Goal: Task Accomplishment & Management: Complete application form

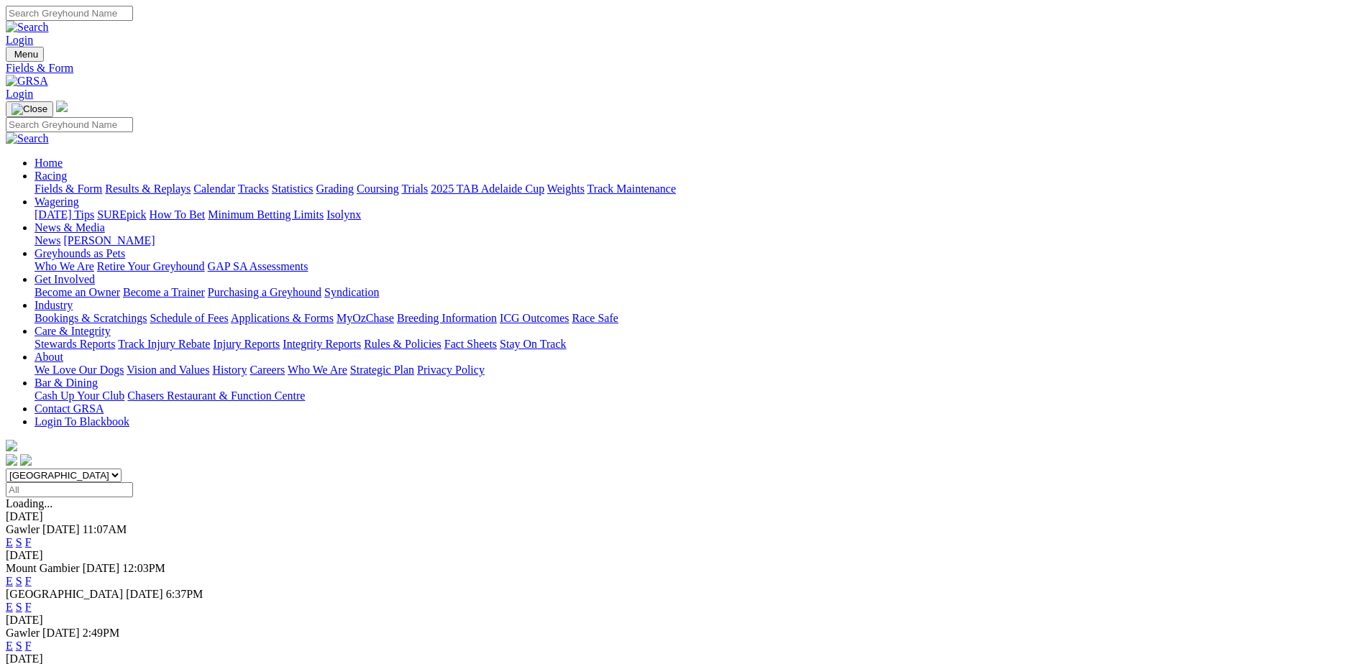
click at [191, 183] on link "Results & Replays" at bounding box center [148, 189] width 86 height 12
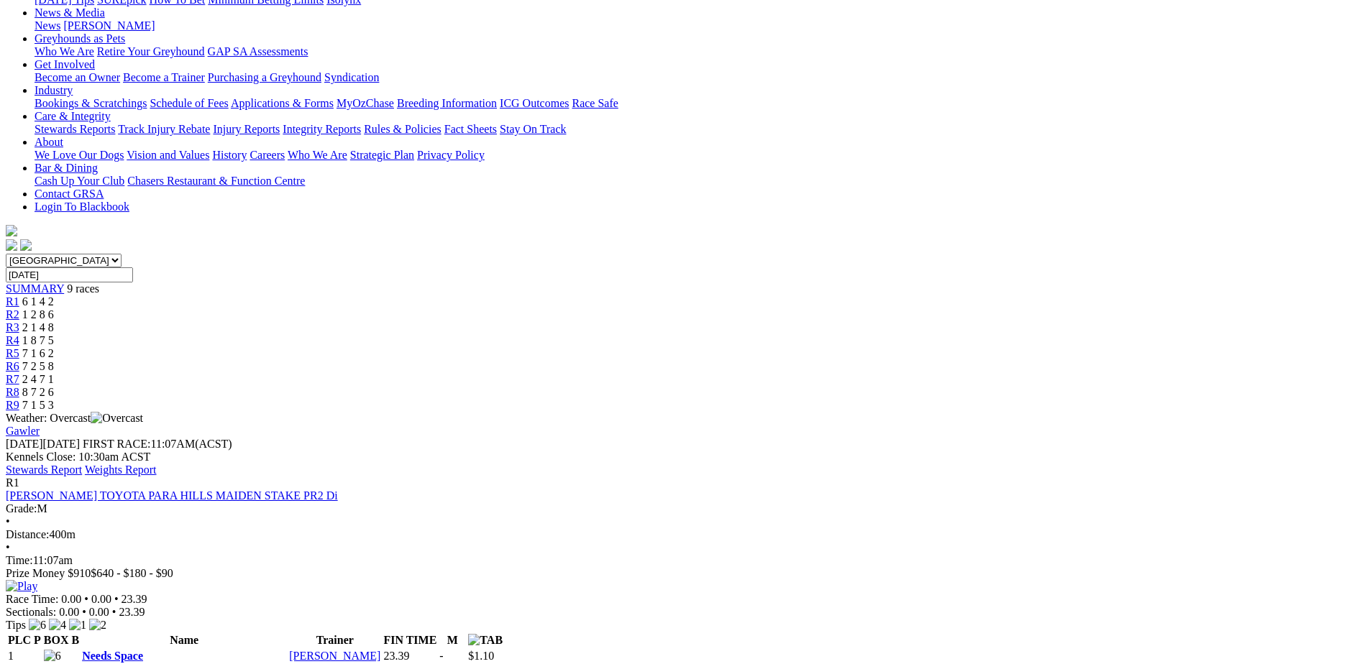
scroll to position [216, 0]
click at [143, 649] on link "Needs Space" at bounding box center [112, 655] width 61 height 12
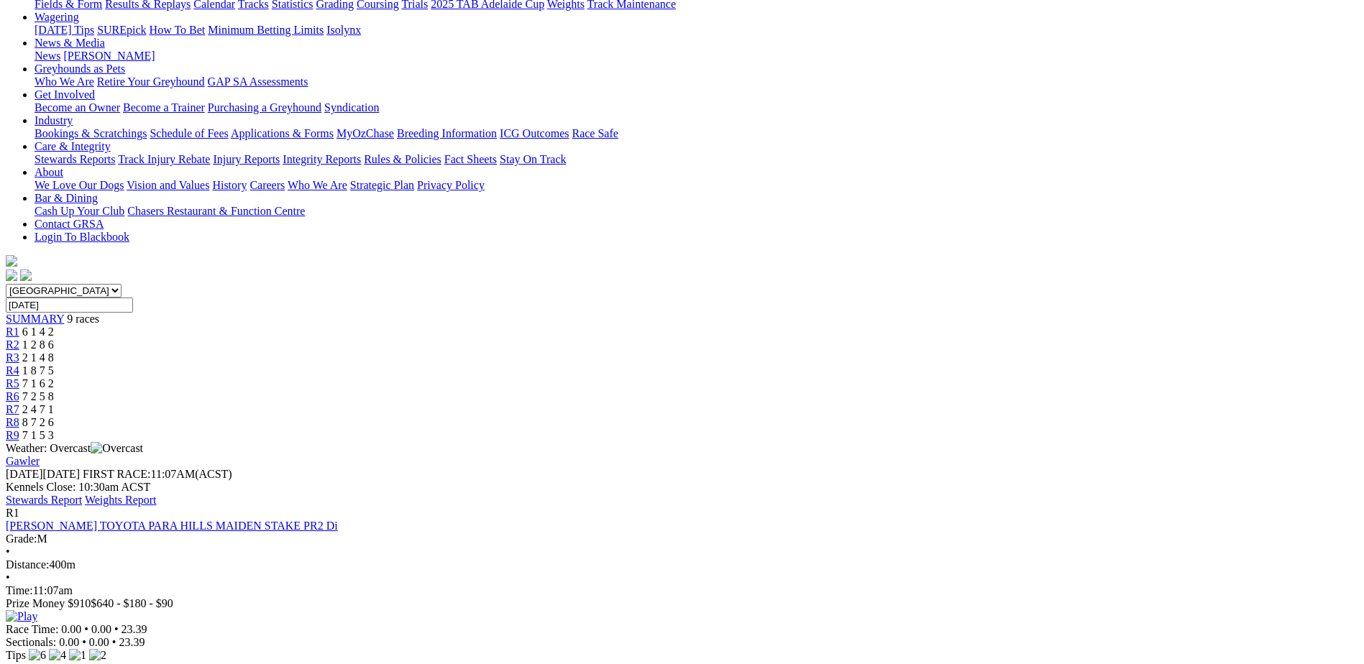
scroll to position [198, 0]
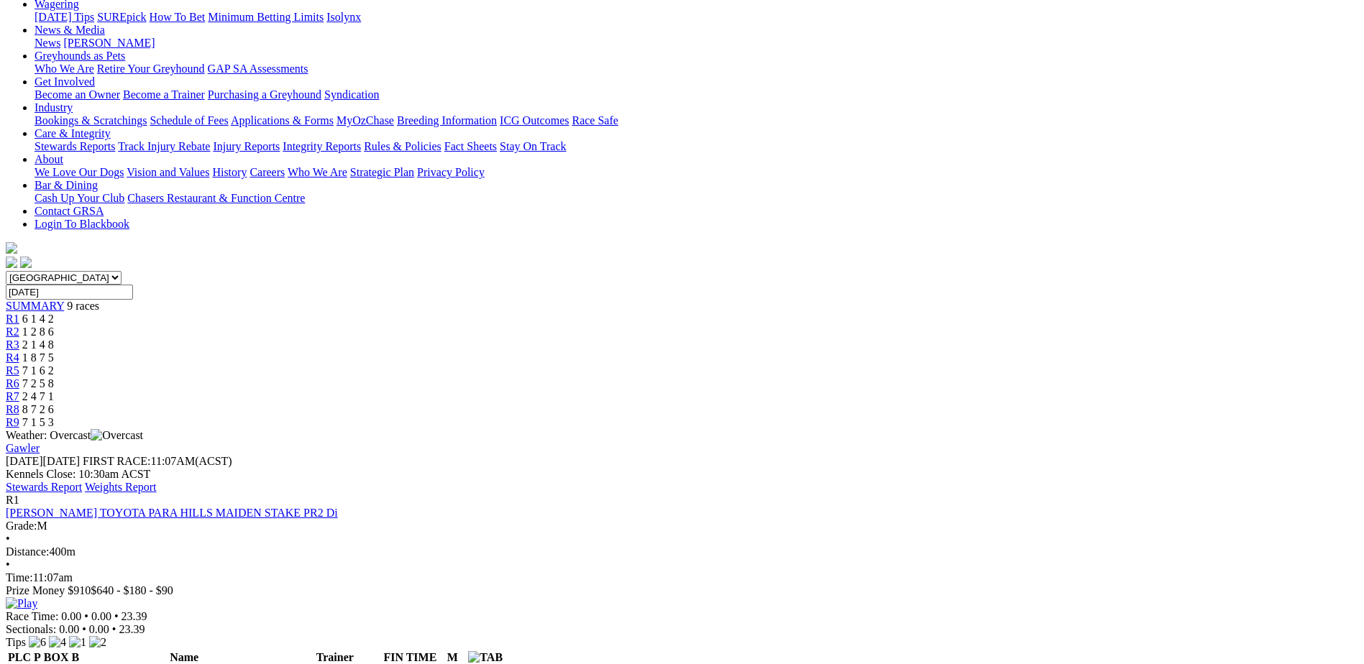
click at [37, 597] on img at bounding box center [22, 603] width 32 height 13
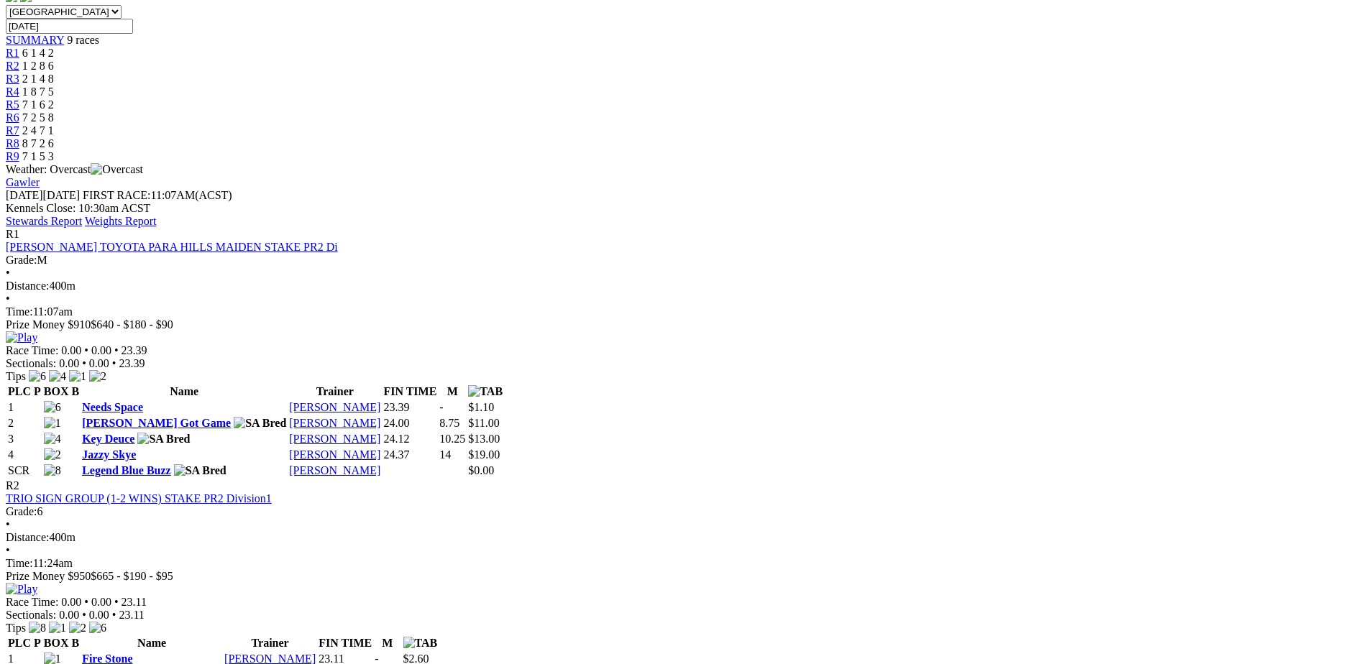
scroll to position [467, 0]
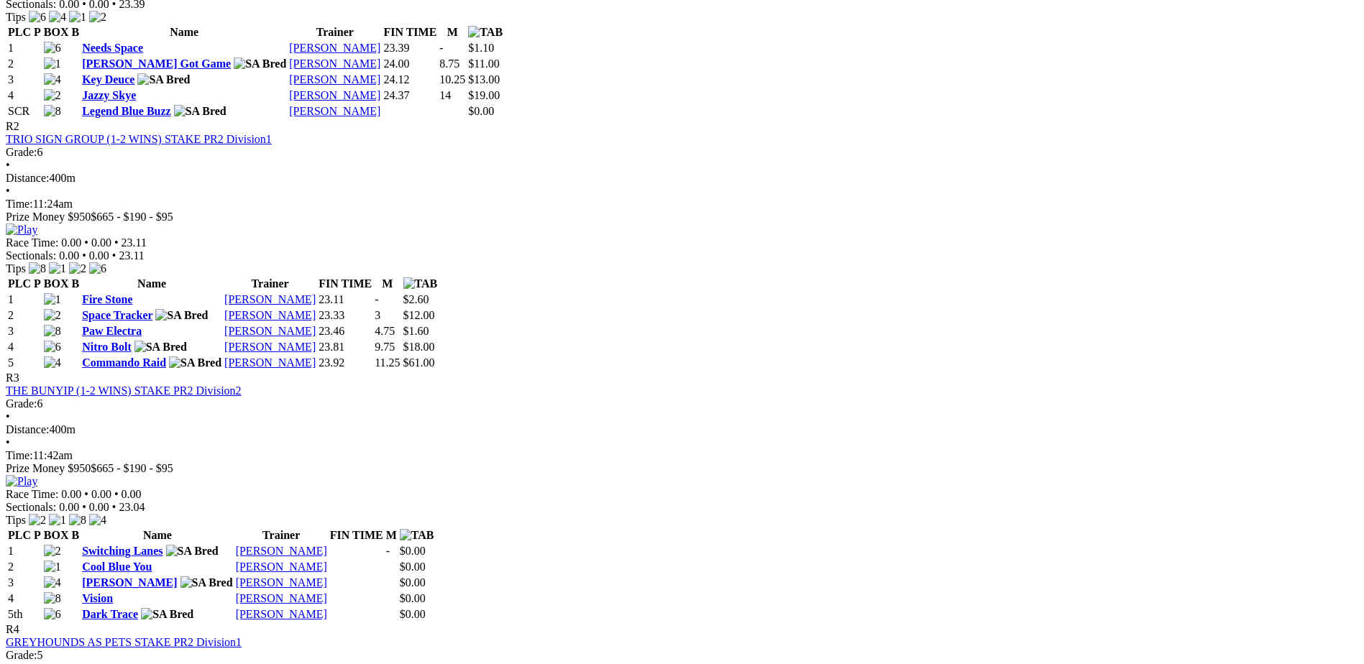
scroll to position [827, 0]
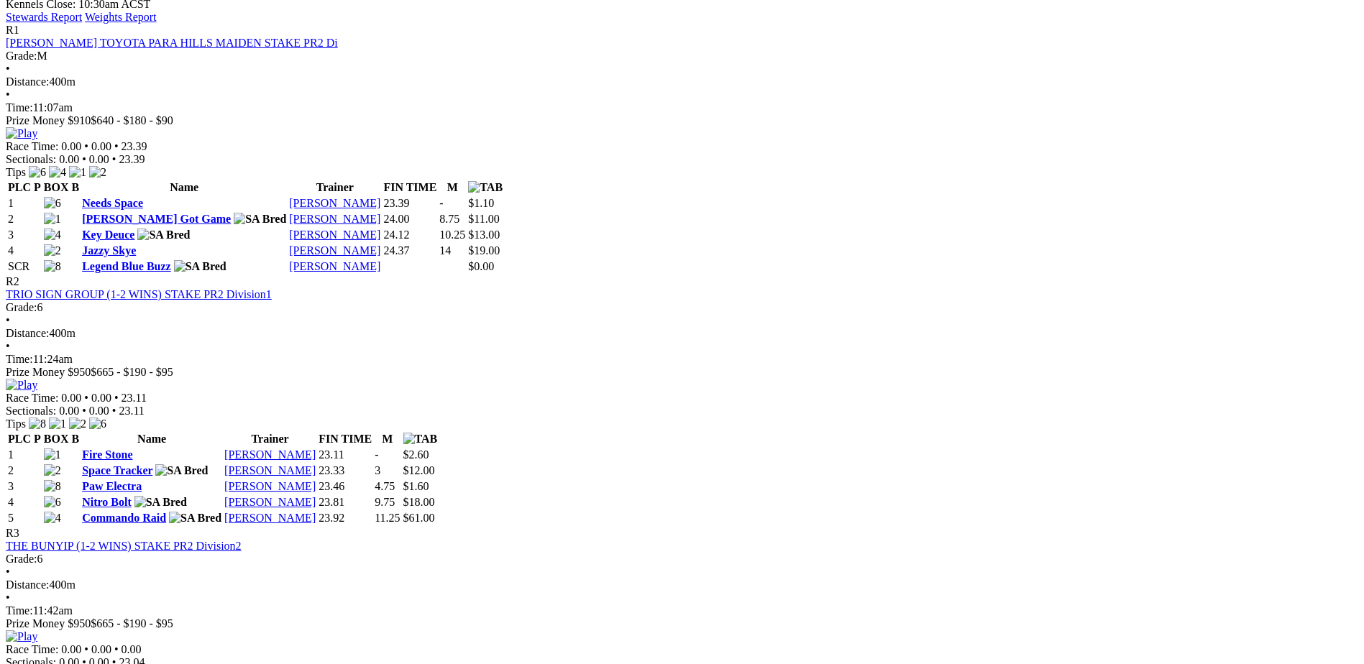
scroll to position [665, 0]
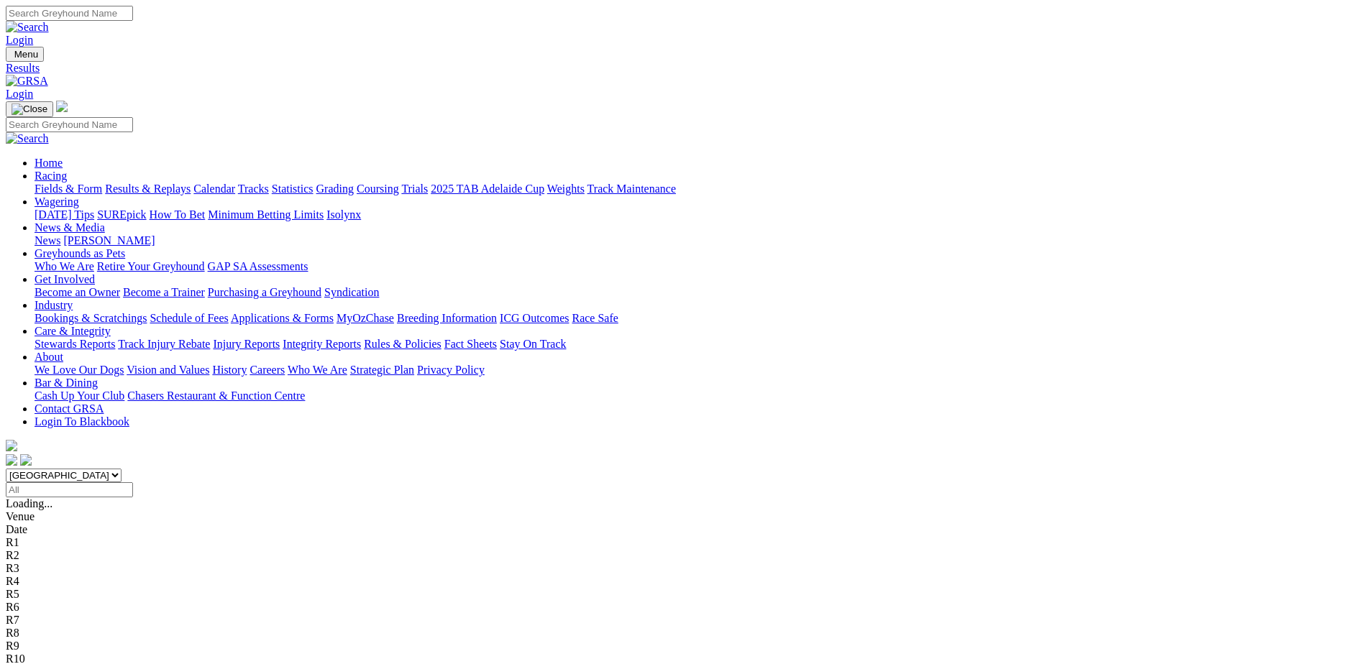
click at [102, 183] on link "Fields & Form" at bounding box center [69, 189] width 68 height 12
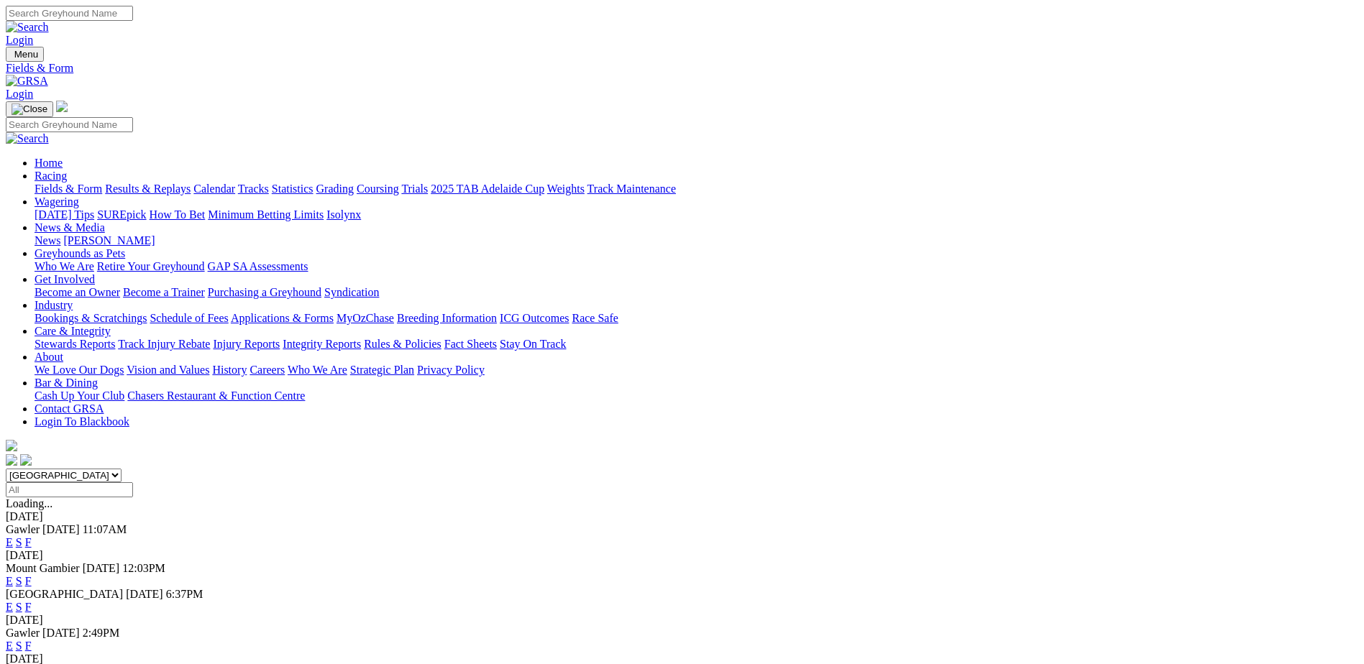
click at [32, 640] on link "F" at bounding box center [28, 646] width 6 height 12
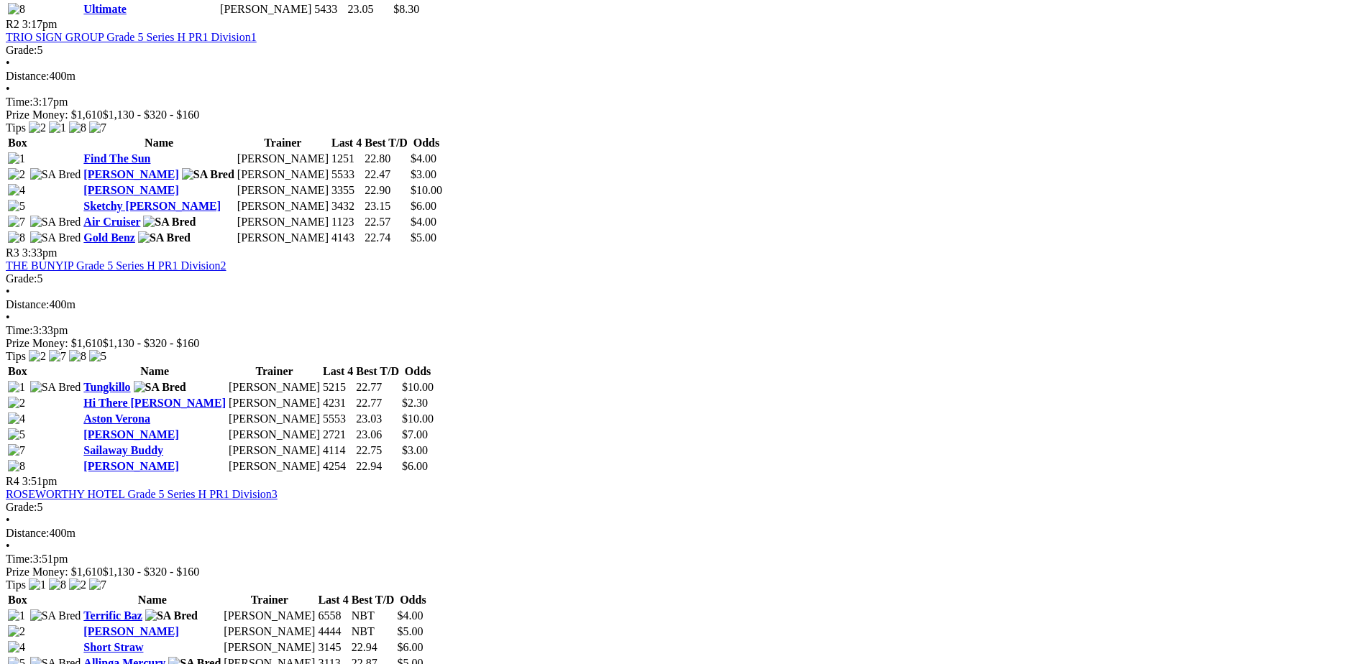
scroll to position [971, 0]
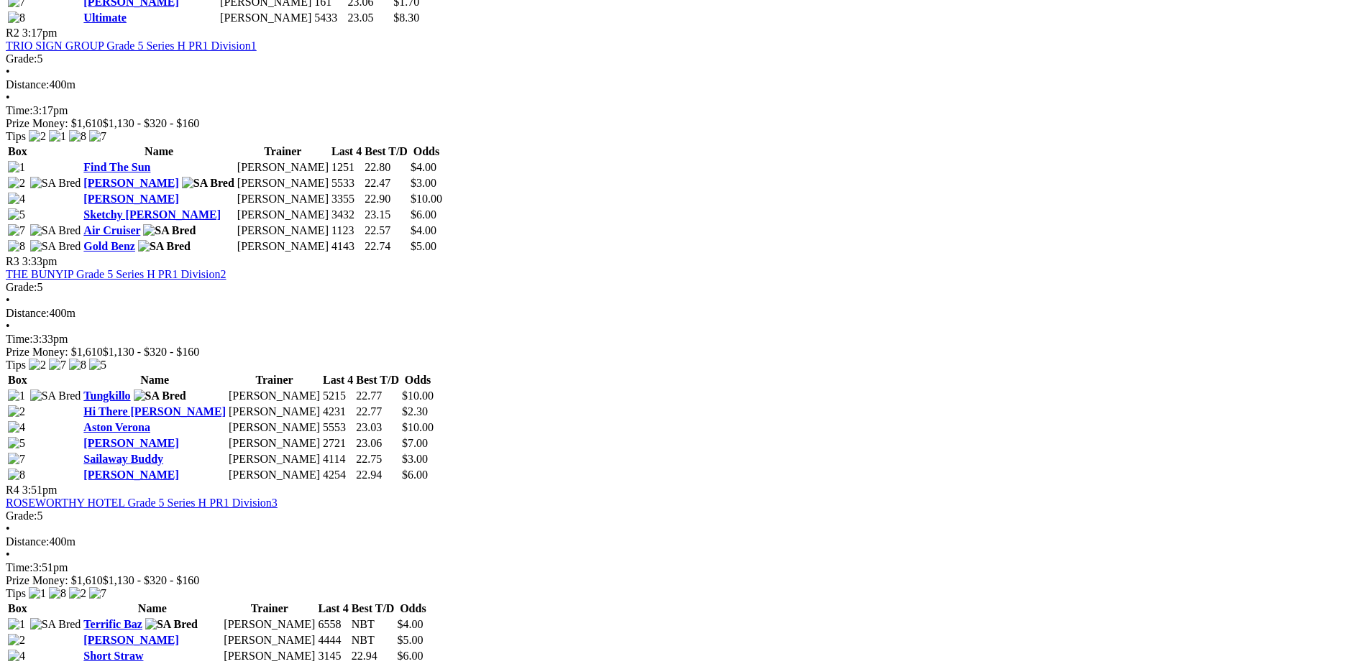
scroll to position [989, 0]
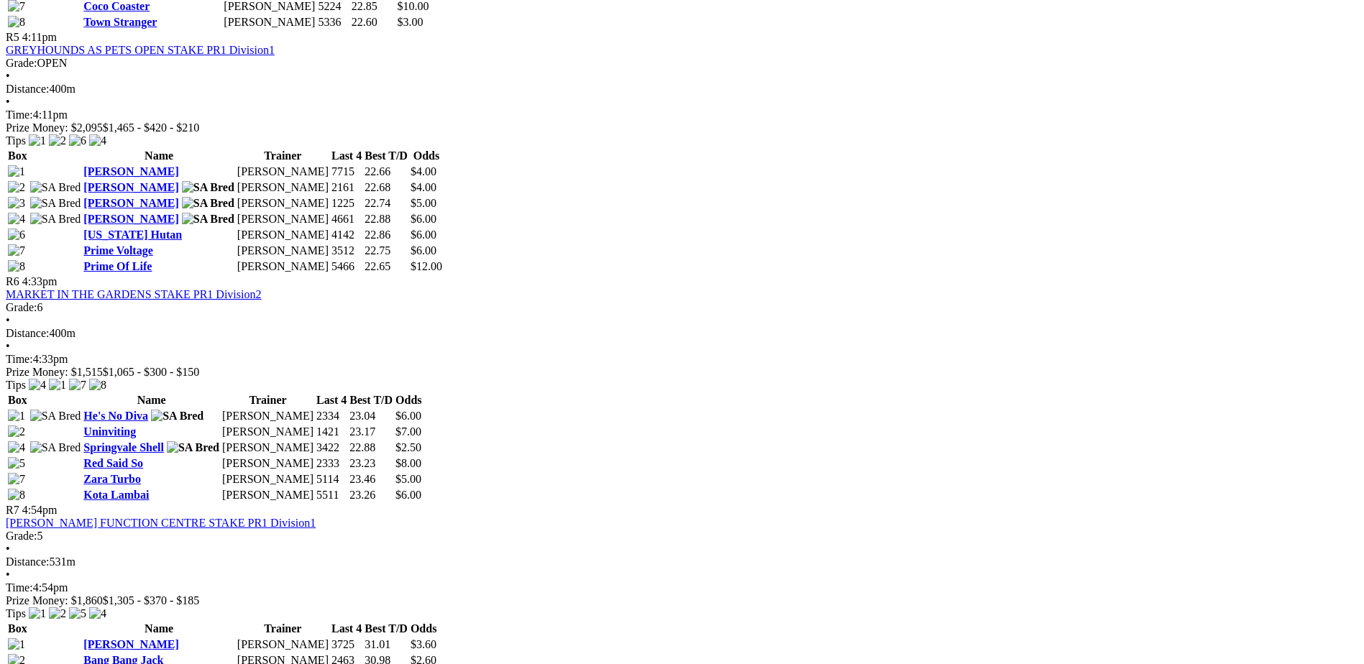
scroll to position [1654, 0]
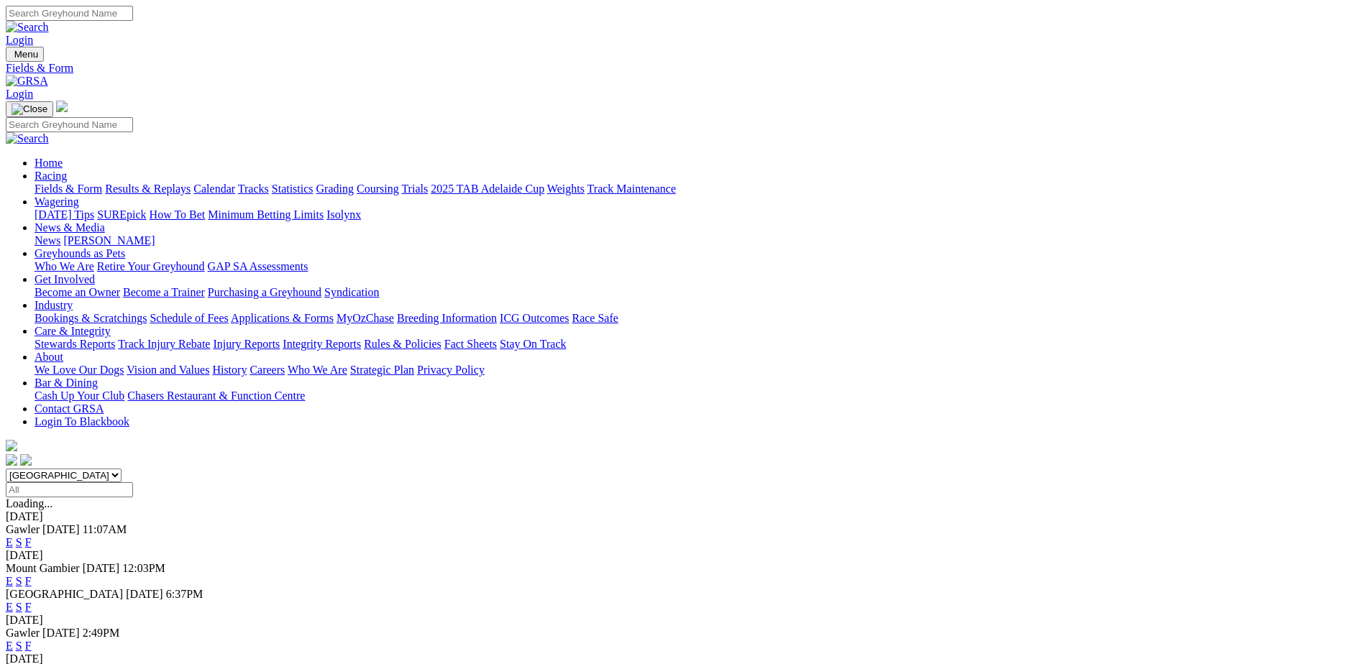
click at [399, 183] on link "Coursing" at bounding box center [378, 189] width 42 height 12
click at [394, 312] on link "MyOzChase" at bounding box center [365, 318] width 58 height 12
click at [235, 183] on link "Calendar" at bounding box center [214, 189] width 42 height 12
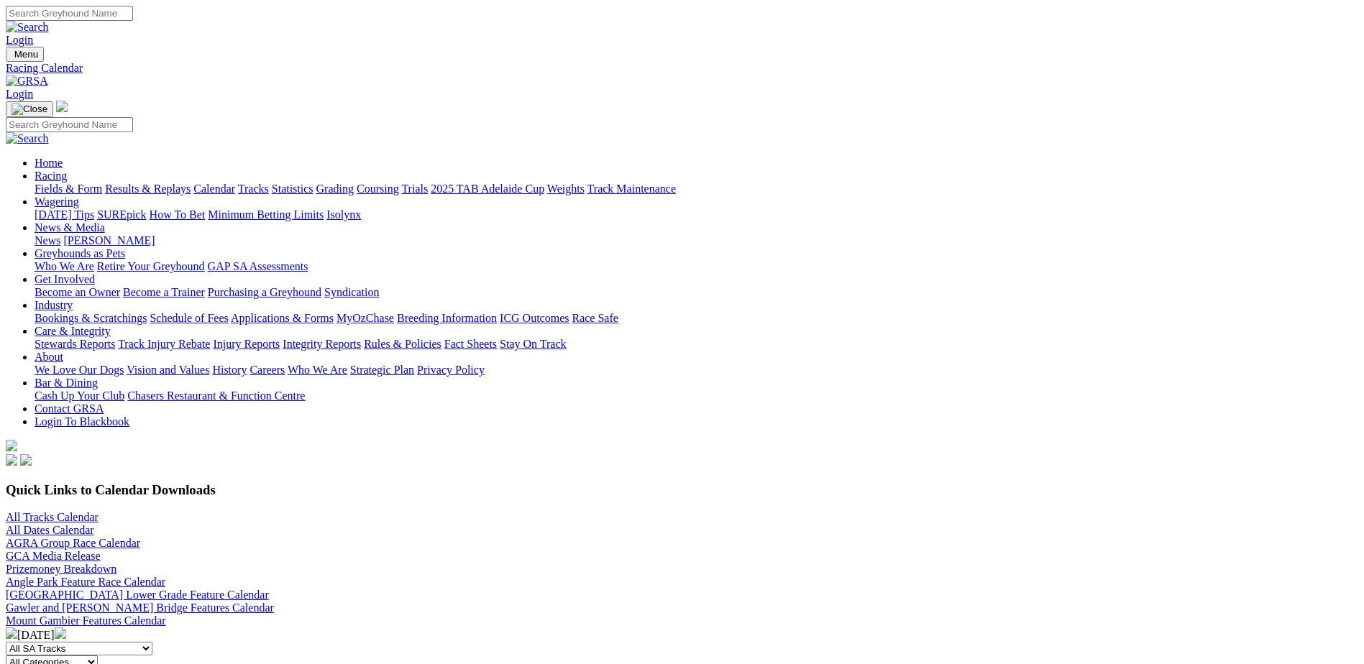
click at [116, 563] on link "Prizemoney Breakdown" at bounding box center [61, 569] width 111 height 12
click at [147, 312] on link "Bookings & Scratchings" at bounding box center [91, 318] width 112 height 12
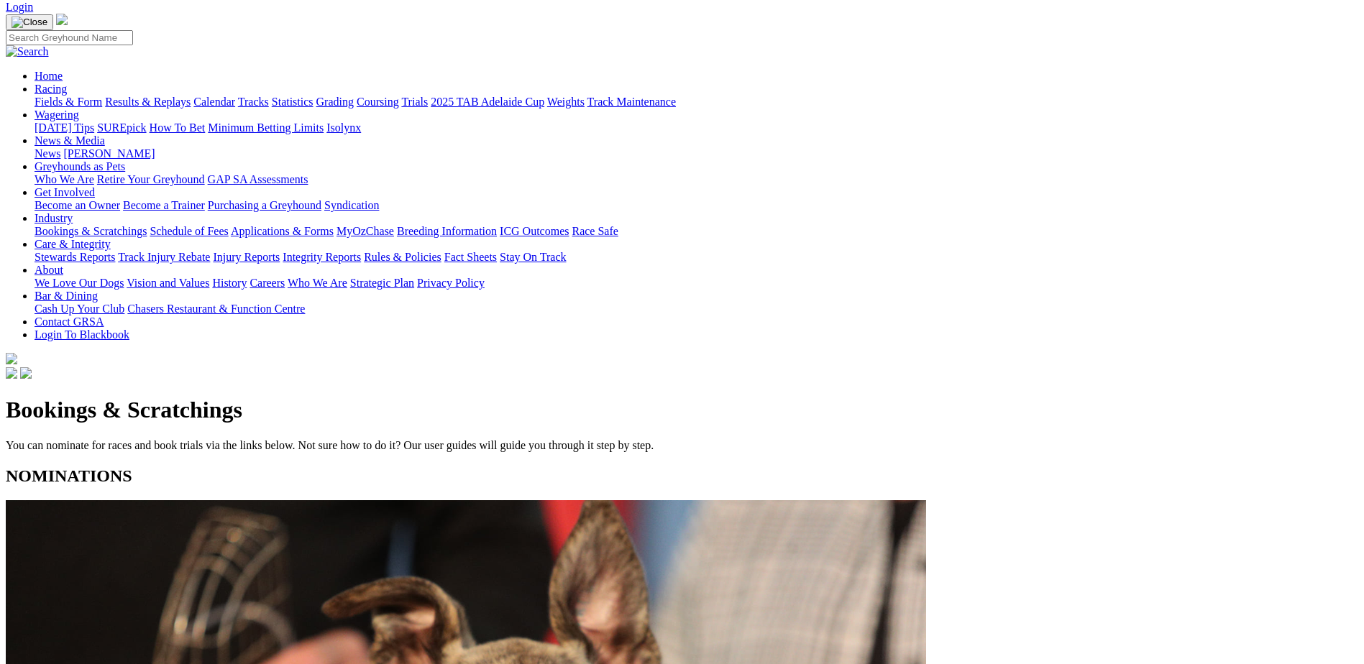
scroll to position [126, 0]
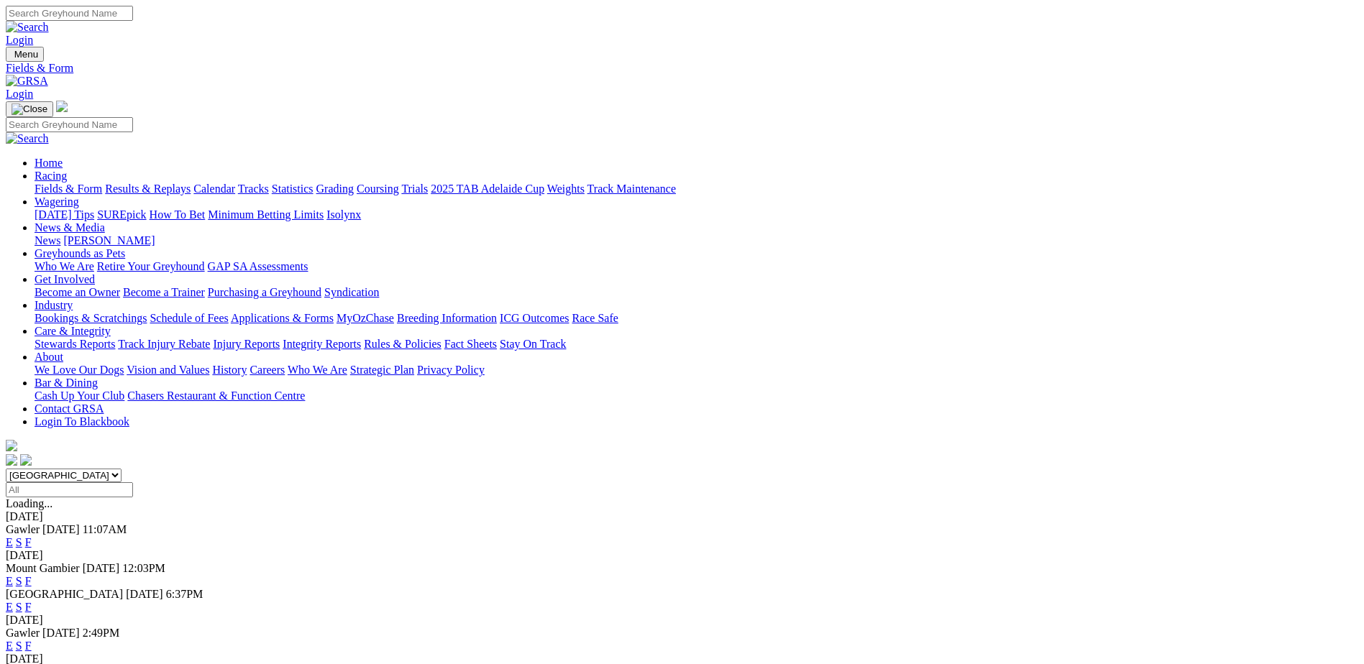
click at [354, 183] on link "Grading" at bounding box center [334, 189] width 37 height 12
click at [147, 312] on link "Bookings & Scratchings" at bounding box center [91, 318] width 112 height 12
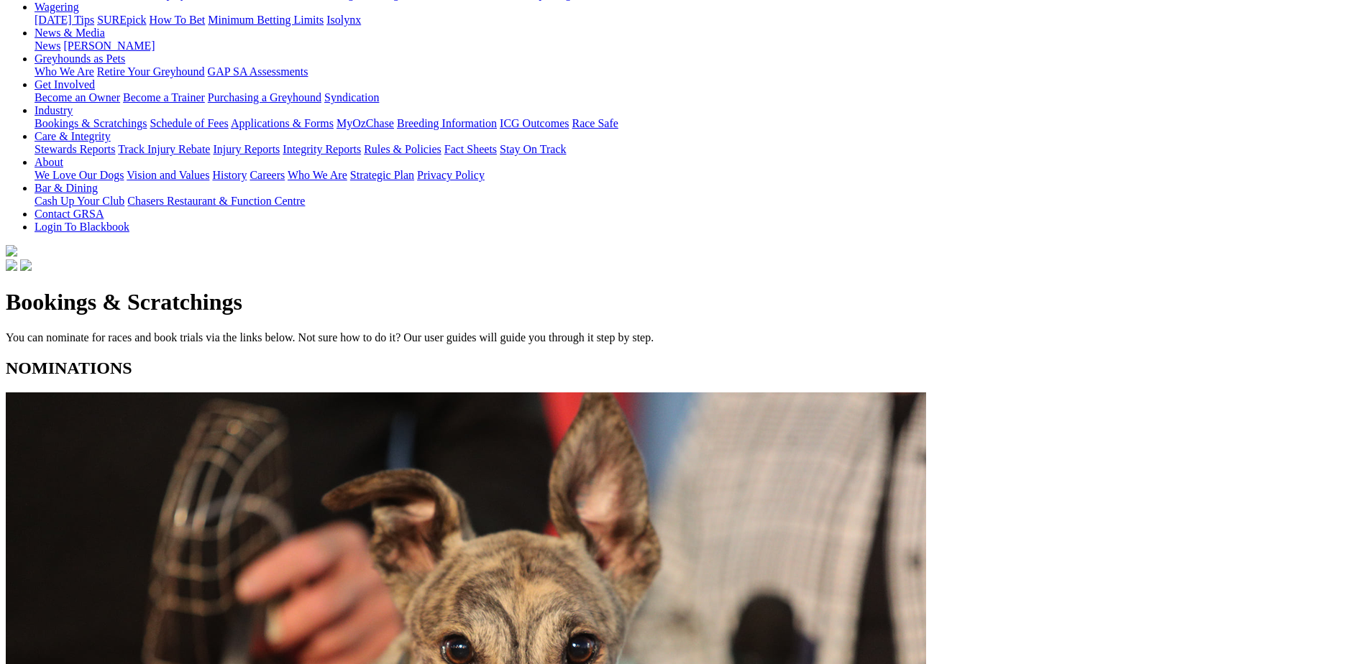
scroll to position [234, 0]
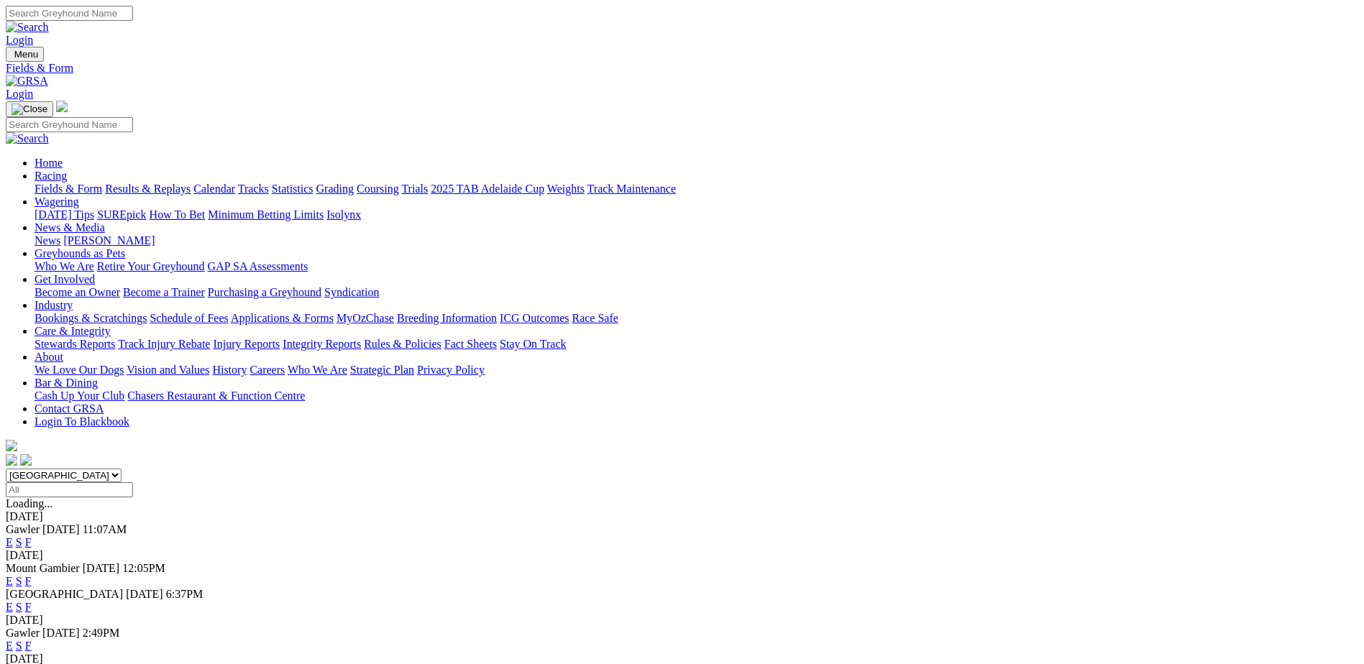
click at [147, 312] on link "Bookings & Scratchings" at bounding box center [91, 318] width 112 height 12
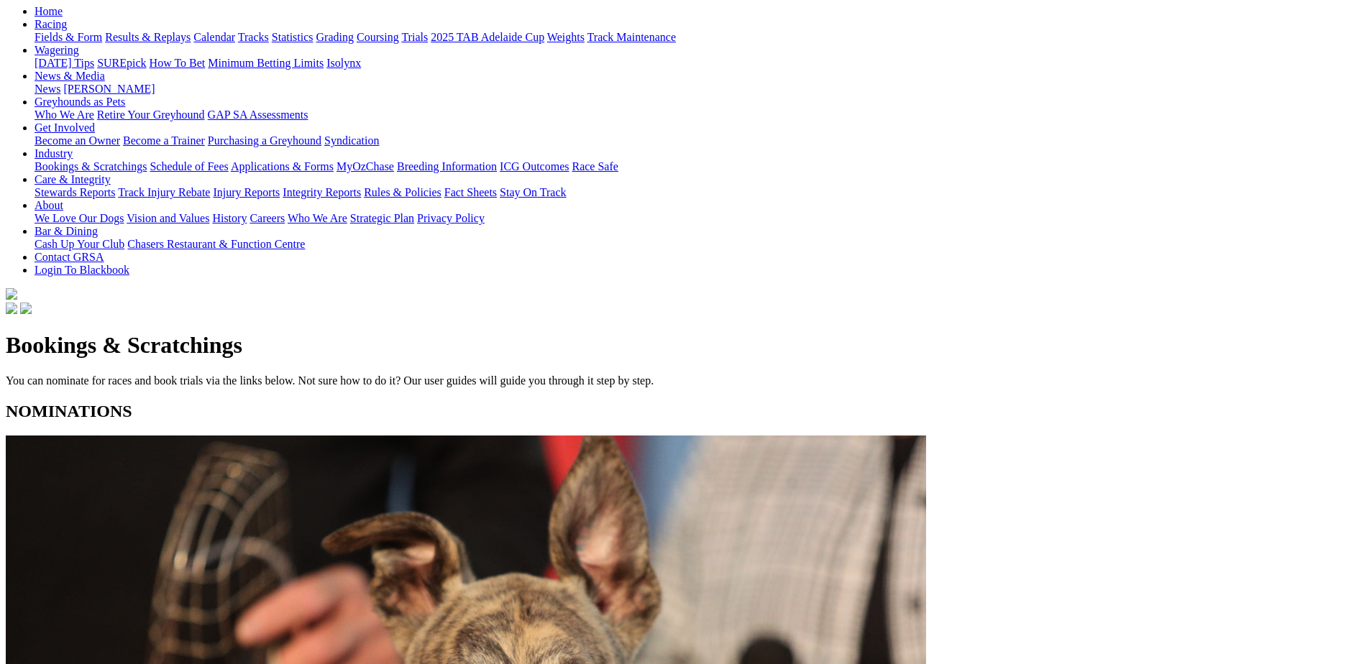
scroll to position [162, 0]
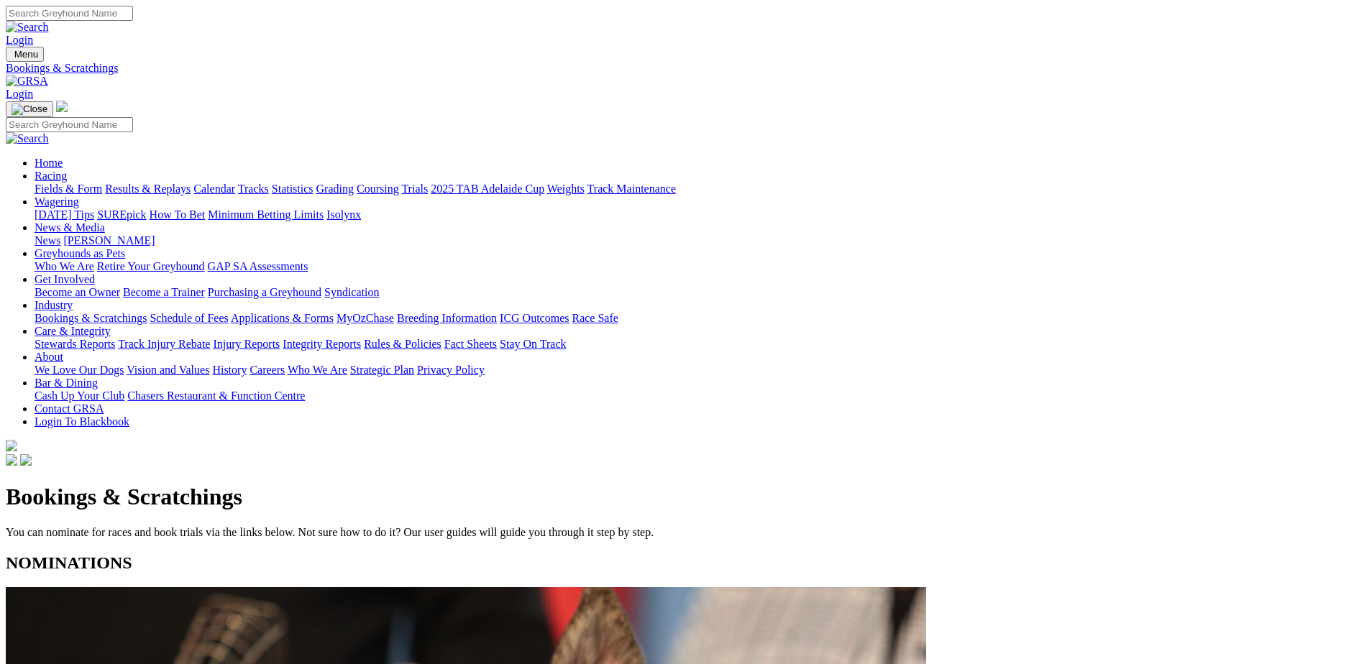
click at [104, 403] on link "Contact GRSA" at bounding box center [69, 409] width 69 height 12
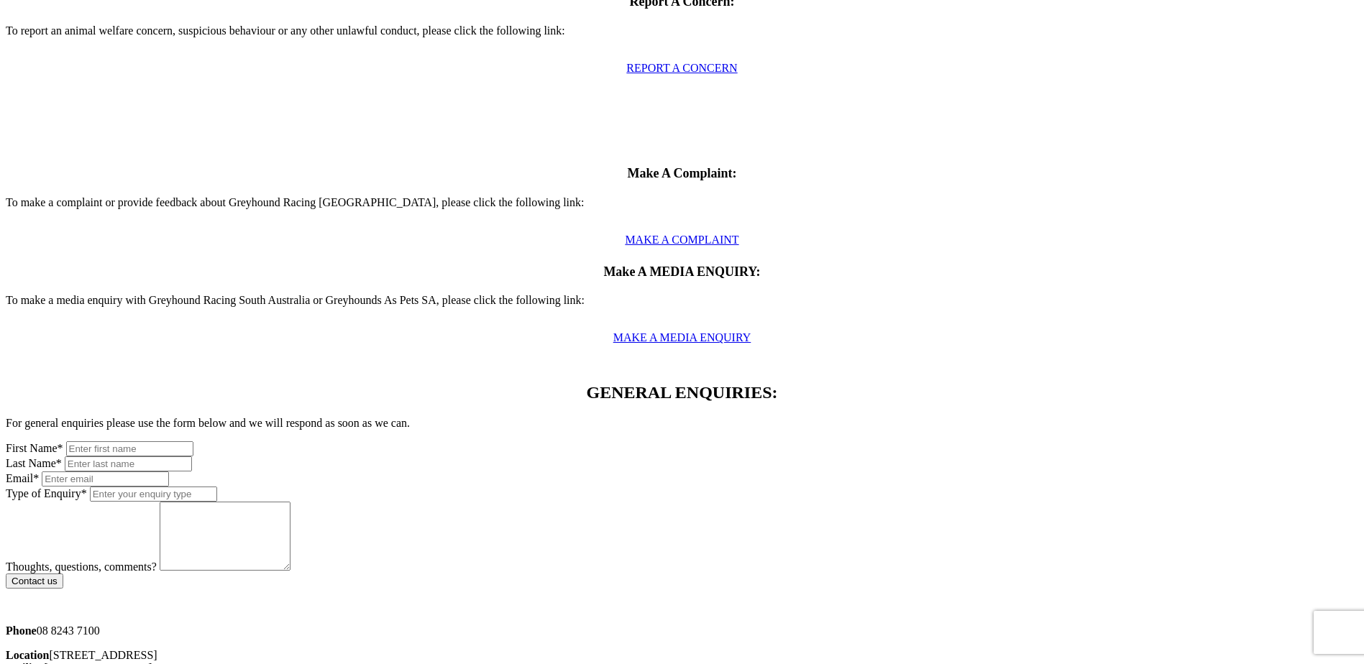
scroll to position [539, 0]
